Goal: Navigation & Orientation: Find specific page/section

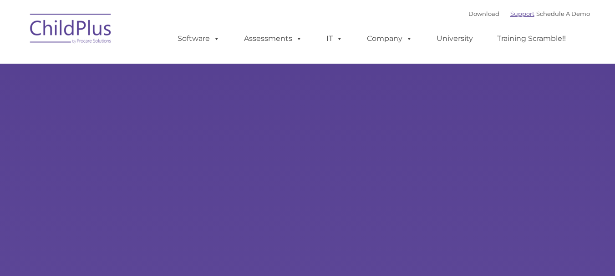
type input ""
select select "MEDIUM"
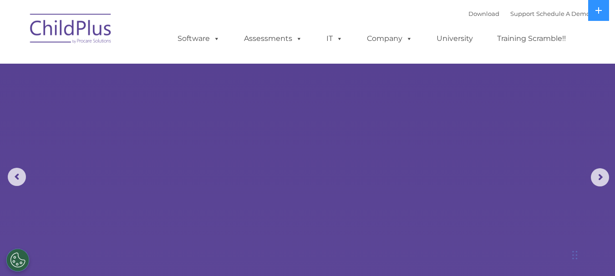
click at [47, 21] on img at bounding box center [71, 30] width 91 height 46
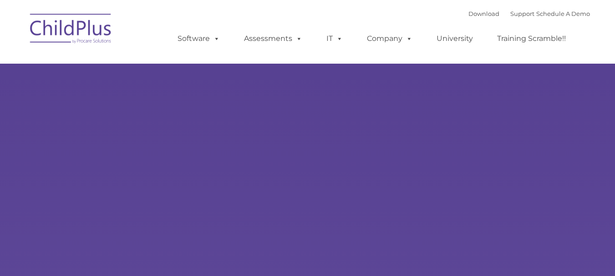
type input ""
select select "MEDIUM"
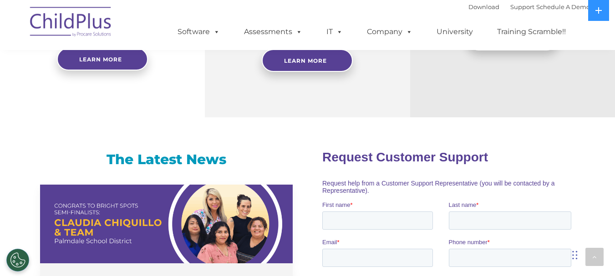
scroll to position [495, 0]
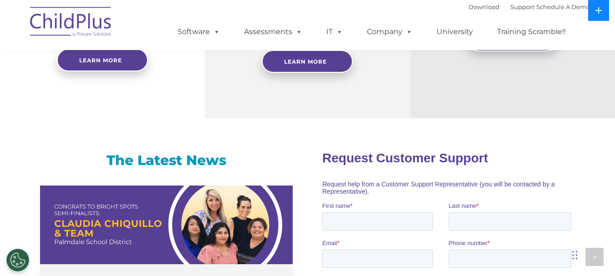
click at [601, 15] on button at bounding box center [598, 10] width 21 height 21
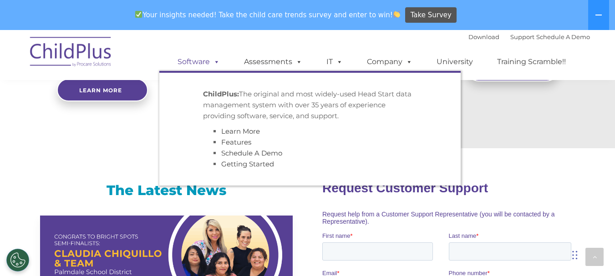
click at [218, 62] on span at bounding box center [215, 61] width 10 height 9
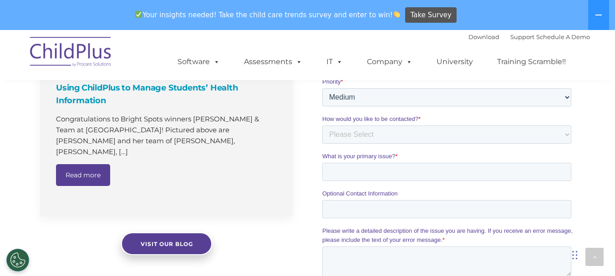
scroll to position [725, 0]
